Goal: Information Seeking & Learning: Learn about a topic

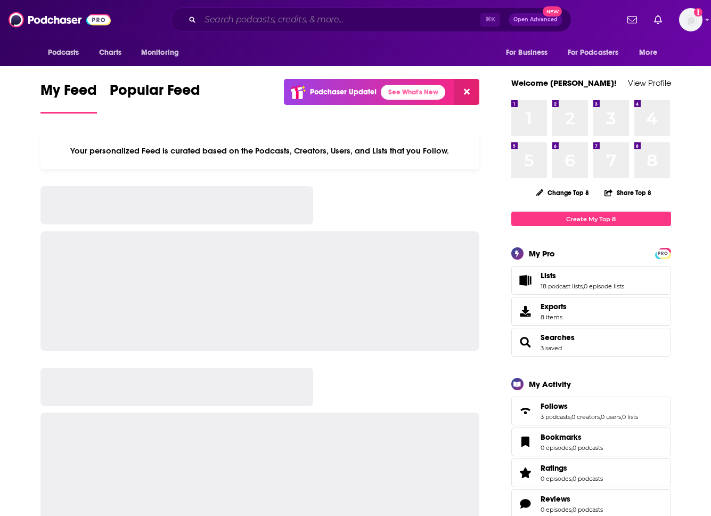
click at [391, 21] on input "Search podcasts, credits, & more..." at bounding box center [340, 19] width 280 height 17
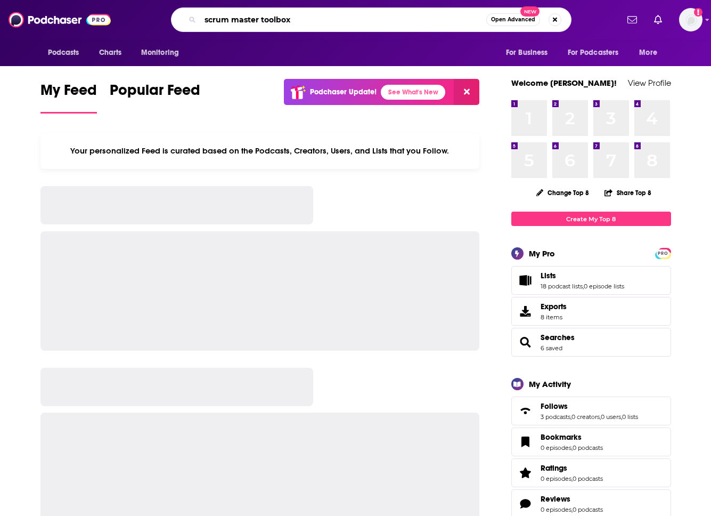
type input "scrum master toolbox"
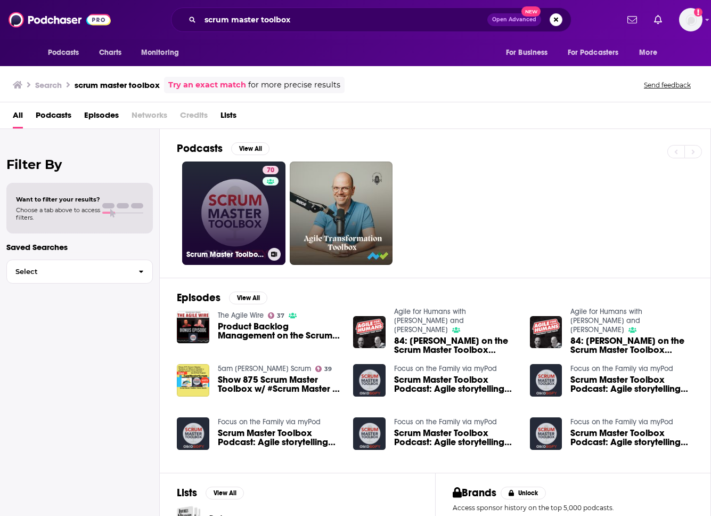
click at [209, 205] on link "70 Scrum Master Toolbox Podcast: Agile storytelling from the trenches" at bounding box center [233, 212] width 103 height 103
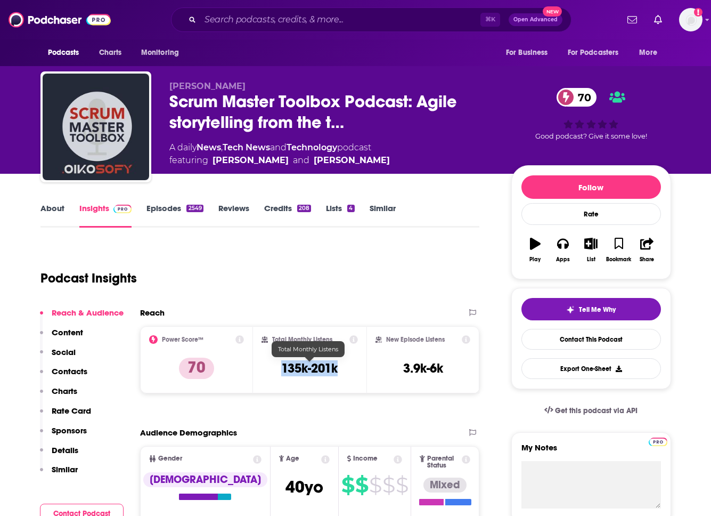
drag, startPoint x: 351, startPoint y: 370, endPoint x: 280, endPoint y: 370, distance: 70.9
click at [280, 370] on div "Total Monthly Listens 135k-201k" at bounding box center [310, 359] width 96 height 49
copy h3 "135k-201k"
click at [48, 211] on link "About" at bounding box center [52, 215] width 24 height 25
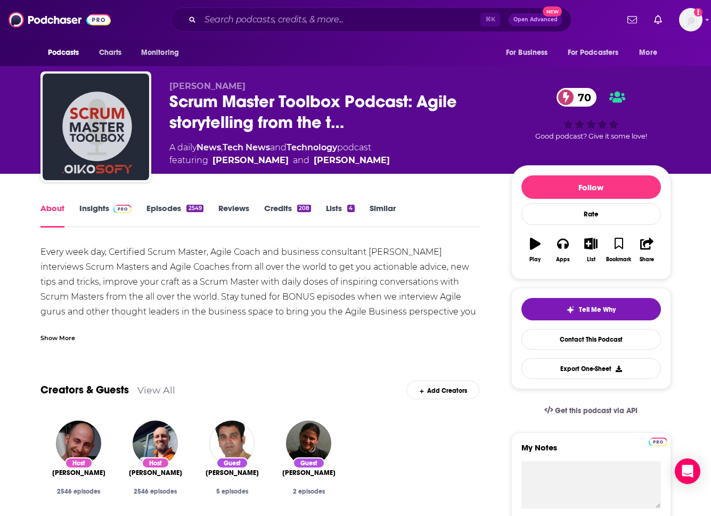
click at [64, 340] on div "Show More" at bounding box center [57, 337] width 35 height 10
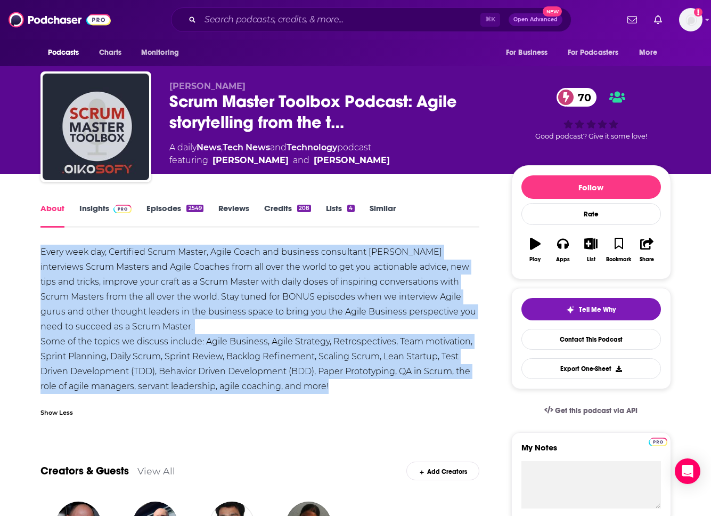
drag, startPoint x: 348, startPoint y: 389, endPoint x: 12, endPoint y: 255, distance: 362.7
copy div "Every week day, Certified Scrum Master, Agile Coach and business consultant [PE…"
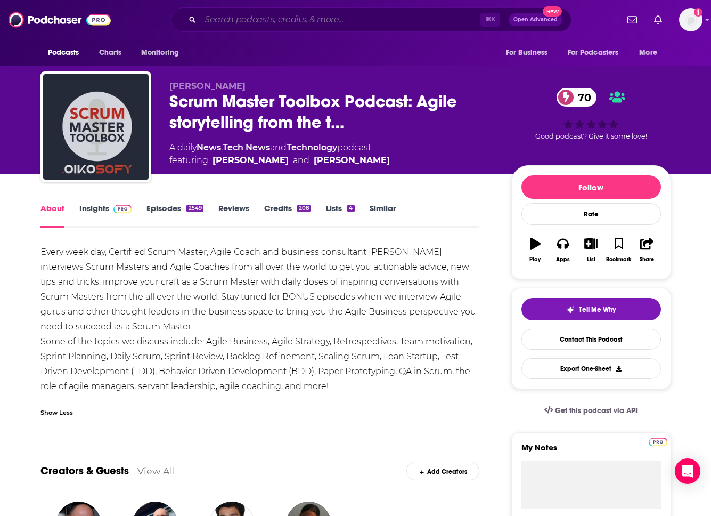
click at [247, 18] on input "Search podcasts, credits, & more..." at bounding box center [340, 19] width 280 height 17
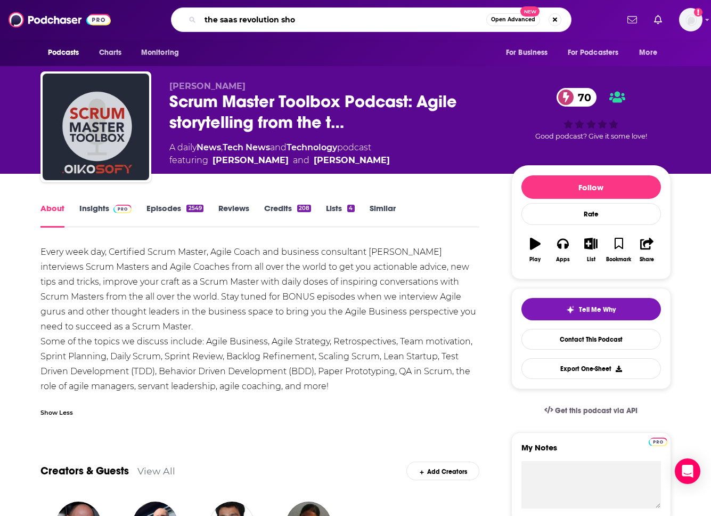
type input "the saas revolution show"
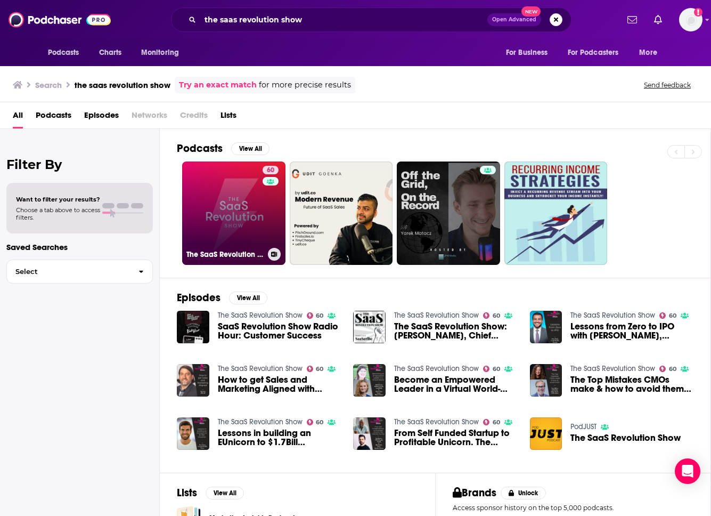
click at [209, 239] on link "60 The SaaS Revolution Show" at bounding box center [233, 212] width 103 height 103
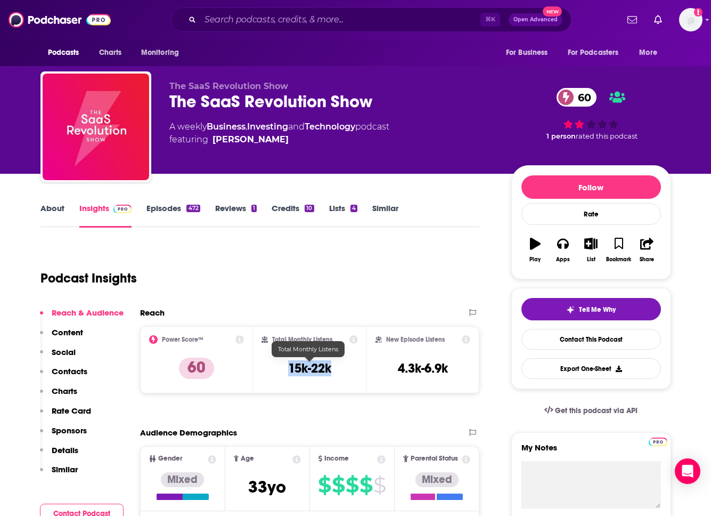
drag, startPoint x: 341, startPoint y: 367, endPoint x: 274, endPoint y: 365, distance: 67.2
click at [274, 365] on div "Total Monthly Listens 15k-22k" at bounding box center [310, 359] width 96 height 49
click at [55, 211] on link "About" at bounding box center [52, 215] width 24 height 25
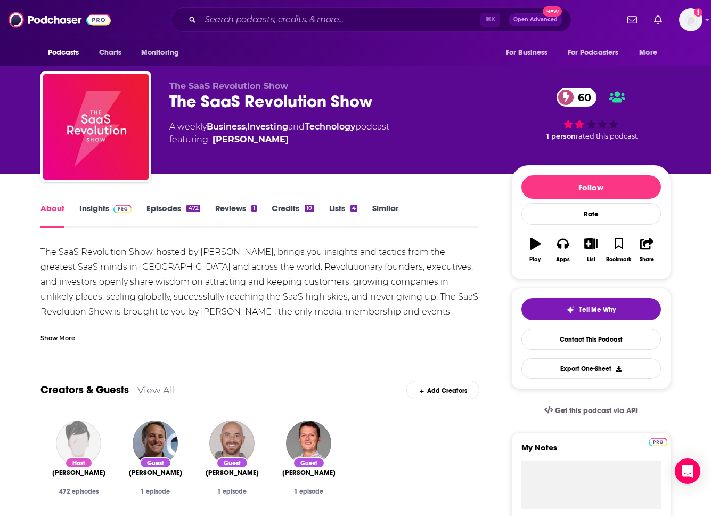
click at [45, 336] on div "Show More" at bounding box center [57, 337] width 35 height 10
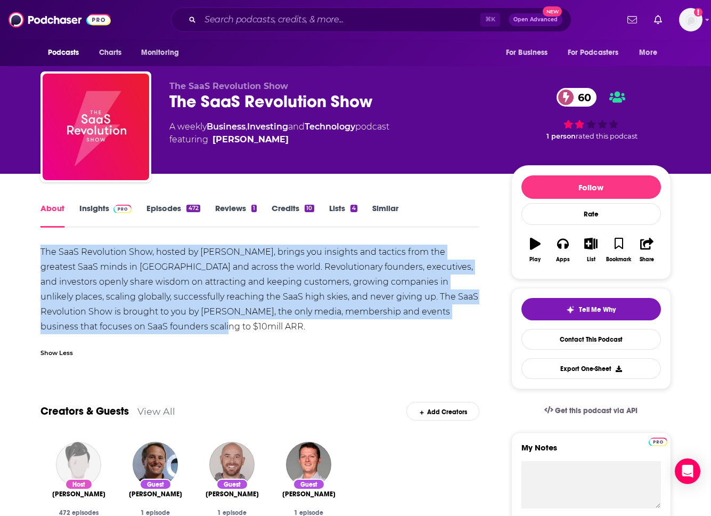
drag, startPoint x: 40, startPoint y: 252, endPoint x: 186, endPoint y: 326, distance: 163.7
click at [186, 328] on div "The SaaS Revolution Show, hosted by [PERSON_NAME], brings you insights and tact…" at bounding box center [260, 290] width 440 height 90
copy div "The SaaS Revolution Show, hosted by [PERSON_NAME], brings you insights and tact…"
